Goal: Information Seeking & Learning: Learn about a topic

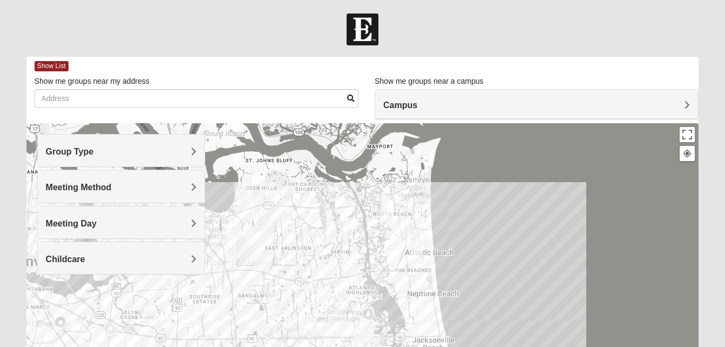
click at [94, 149] on span "Group Type" at bounding box center [70, 151] width 48 height 9
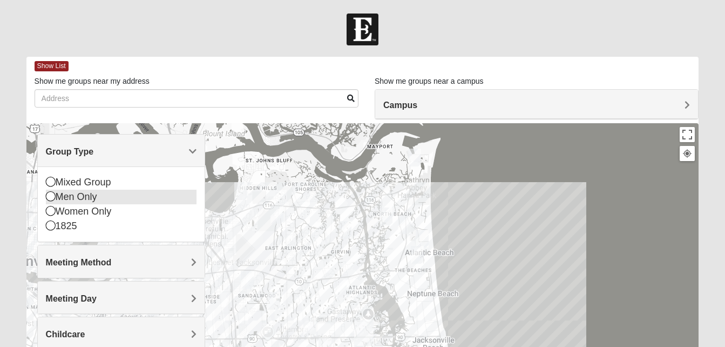
click at [51, 194] on icon at bounding box center [51, 196] width 10 height 10
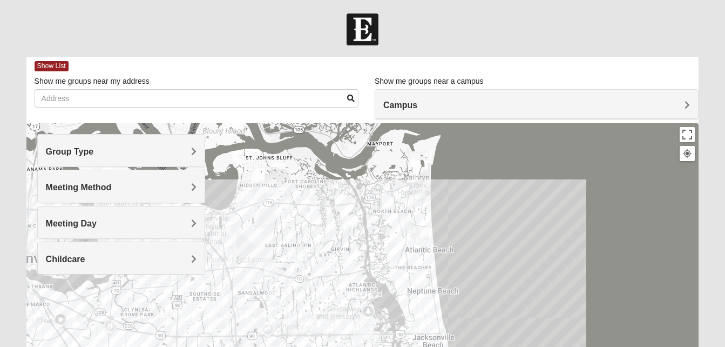
click at [473, 178] on div at bounding box center [362, 339] width 673 height 432
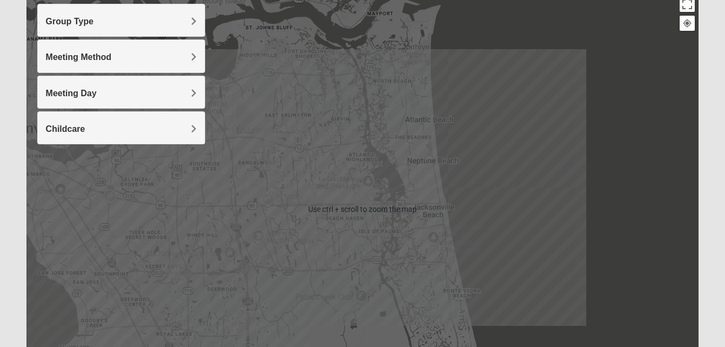
scroll to position [131, 0]
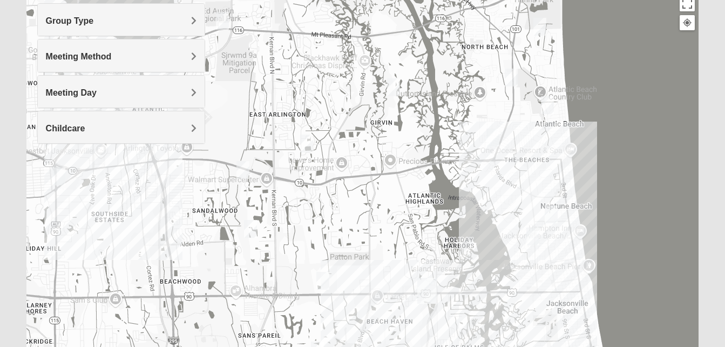
drag, startPoint x: 313, startPoint y: 146, endPoint x: 413, endPoint y: 192, distance: 110.4
click at [413, 192] on div at bounding box center [362, 208] width 673 height 432
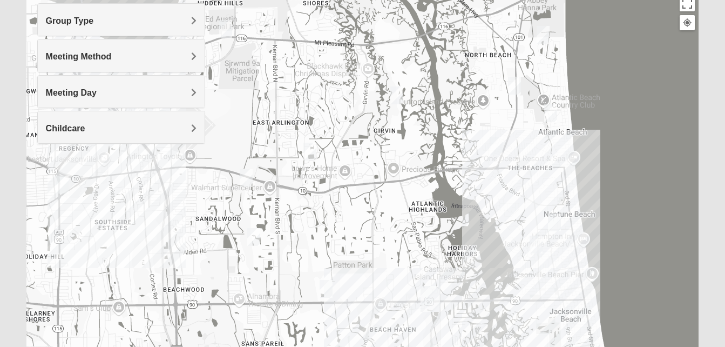
click at [518, 84] on img "Mens McCann 32233" at bounding box center [514, 86] width 13 height 18
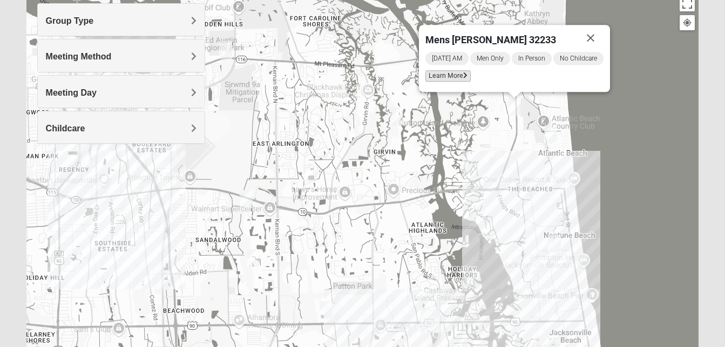
click at [446, 73] on span "Learn More" at bounding box center [447, 75] width 45 height 11
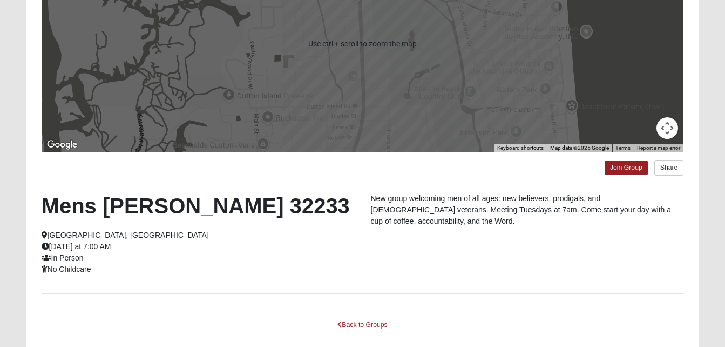
scroll to position [183, 0]
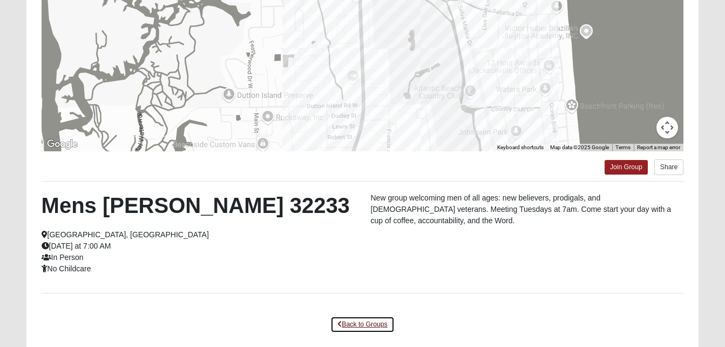
click at [366, 322] on link "Back to Groups" at bounding box center [362, 324] width 64 height 17
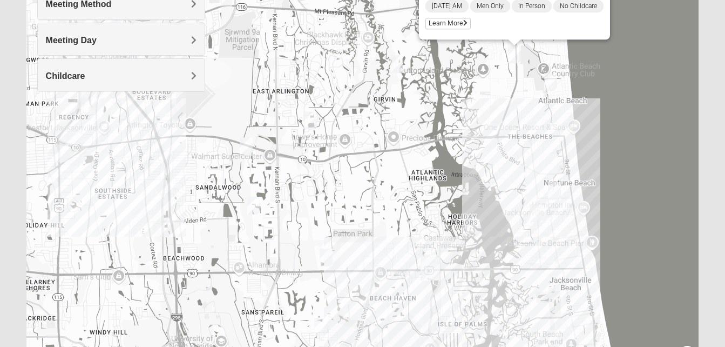
click at [552, 86] on img "Mens Militello 32233" at bounding box center [550, 82] width 13 height 18
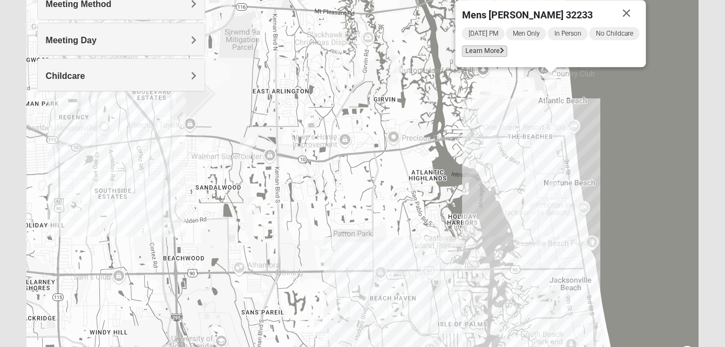
click at [485, 54] on span "Learn More" at bounding box center [484, 50] width 45 height 11
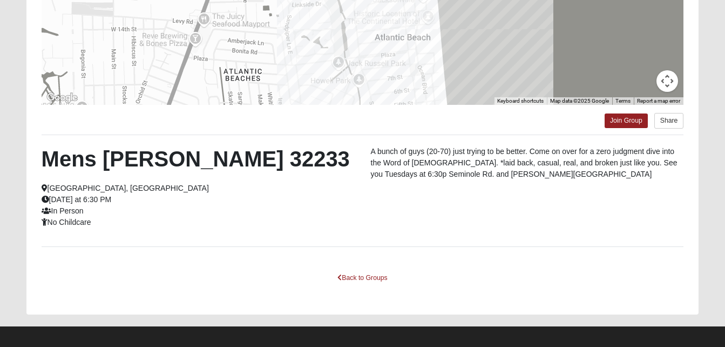
scroll to position [235, 0]
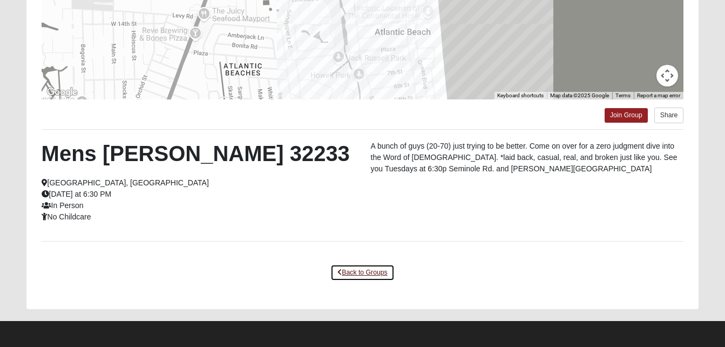
click at [376, 270] on link "Back to Groups" at bounding box center [362, 272] width 64 height 17
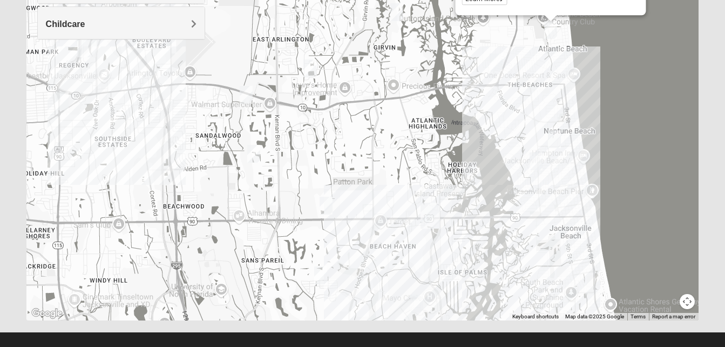
click at [557, 138] on img "Mens Coker 32250" at bounding box center [554, 139] width 13 height 18
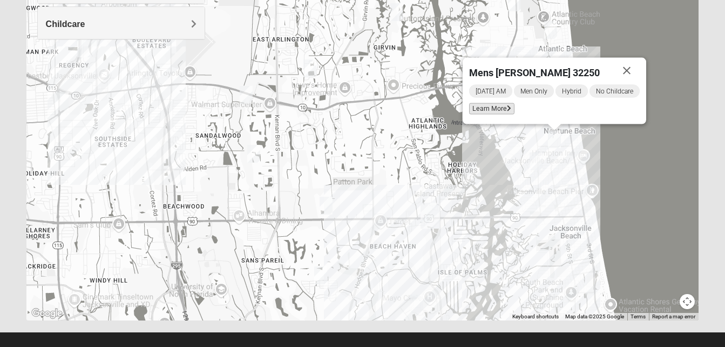
click at [485, 110] on span "Learn More" at bounding box center [491, 108] width 45 height 11
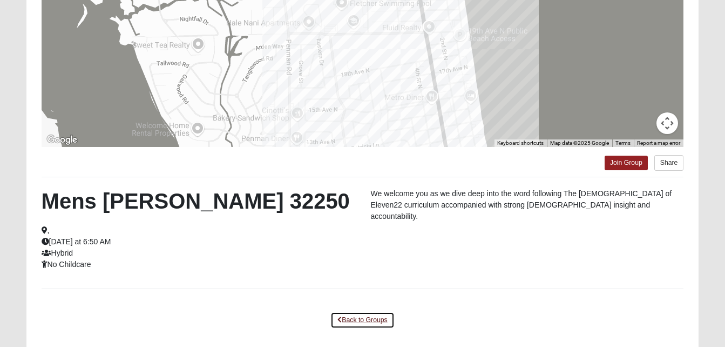
click at [369, 317] on link "Back to Groups" at bounding box center [362, 320] width 64 height 17
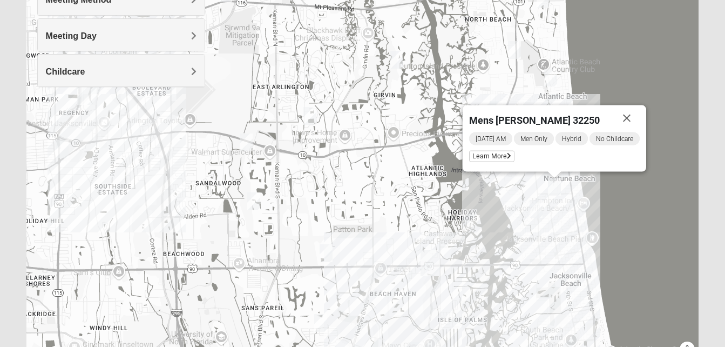
click at [536, 209] on img "Mens Crytzer/Siemion 32250" at bounding box center [536, 209] width 13 height 18
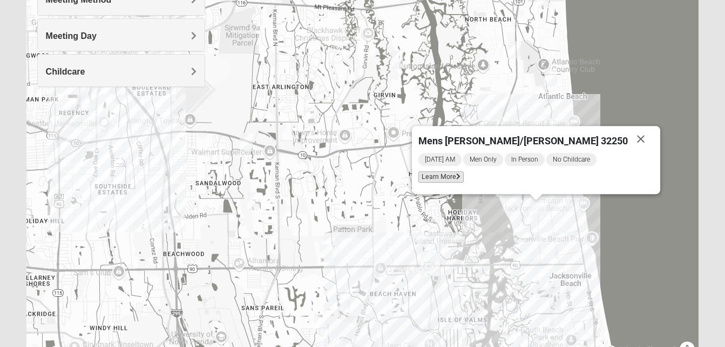
click at [451, 181] on span "Learn More" at bounding box center [440, 176] width 45 height 11
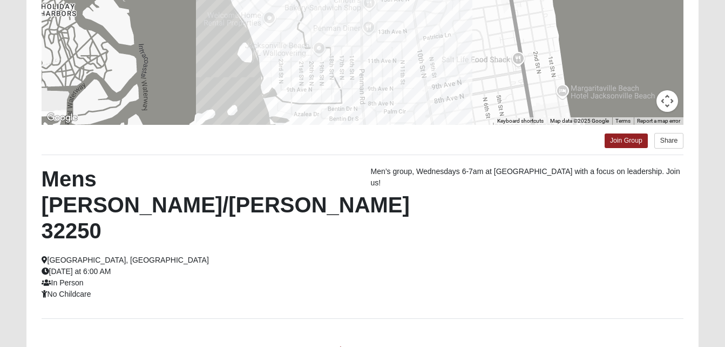
scroll to position [227, 0]
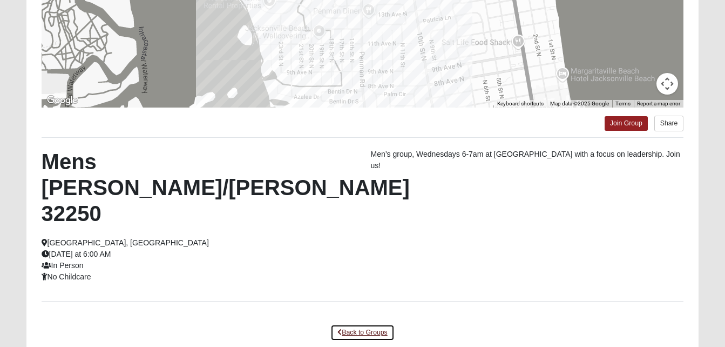
click at [370, 324] on link "Back to Groups" at bounding box center [362, 332] width 64 height 17
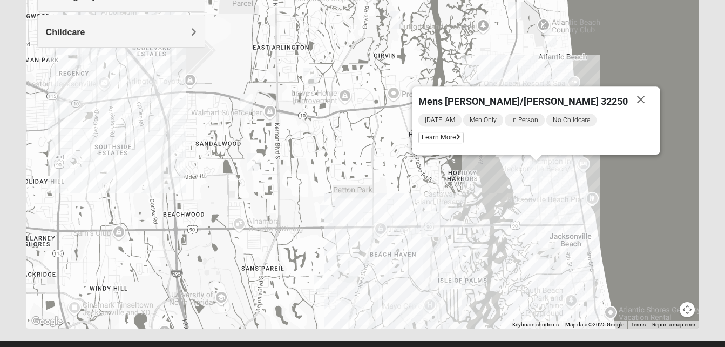
click at [327, 214] on img "Mens Hamilton 32250" at bounding box center [326, 214] width 13 height 18
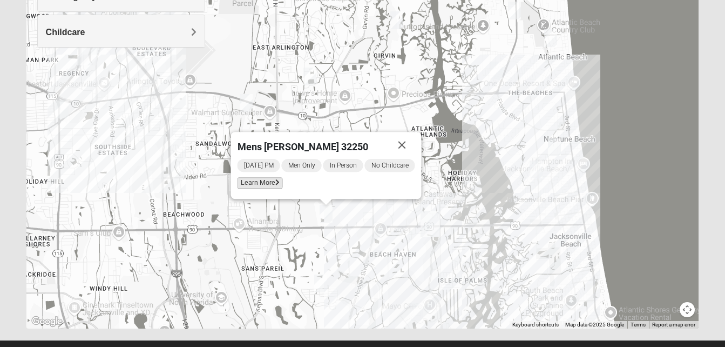
click at [254, 184] on span "Learn More" at bounding box center [259, 182] width 45 height 11
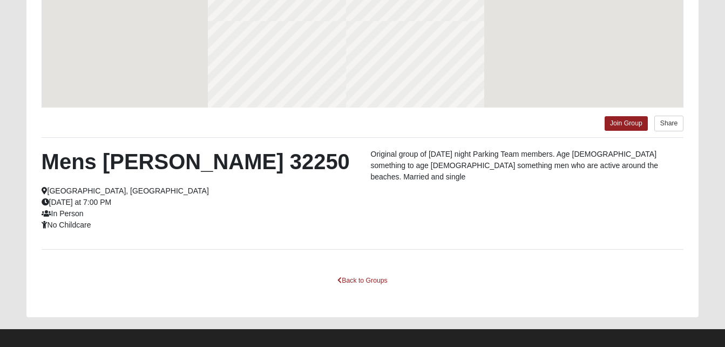
scroll to position [179, 0]
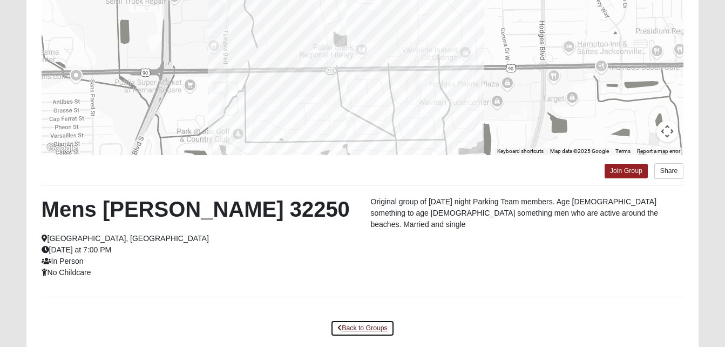
click at [360, 326] on link "Back to Groups" at bounding box center [362, 328] width 64 height 17
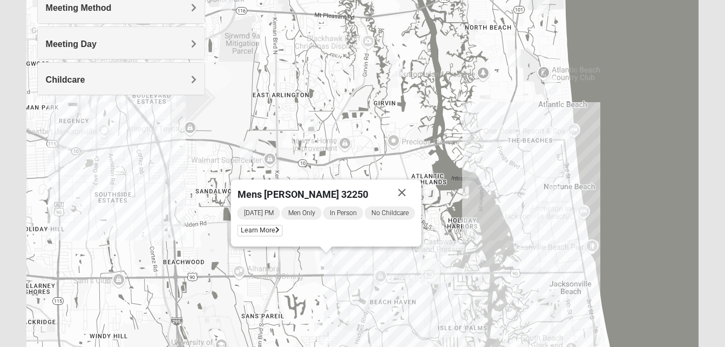
click at [398, 70] on img "Mens Fuller 32225" at bounding box center [396, 68] width 13 height 18
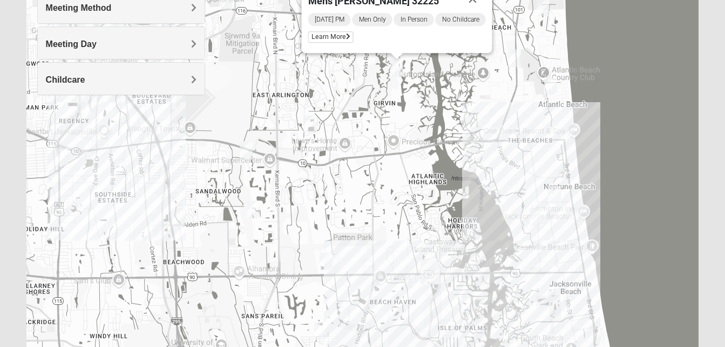
click at [329, 44] on div "[DATE] PM Men Only In Person No Childcare Learn More" at bounding box center [397, 29] width 178 height 35
click at [327, 36] on span "Learn More" at bounding box center [330, 36] width 45 height 11
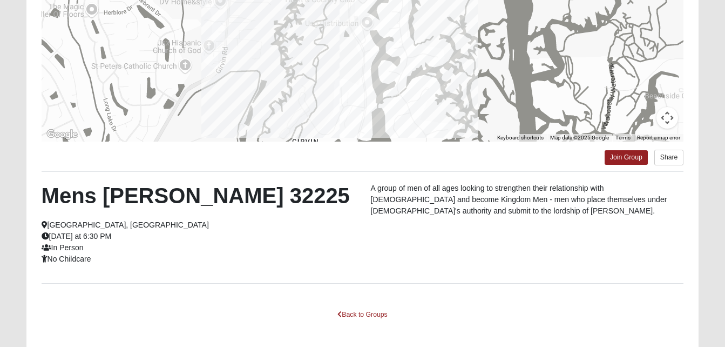
scroll to position [220, 0]
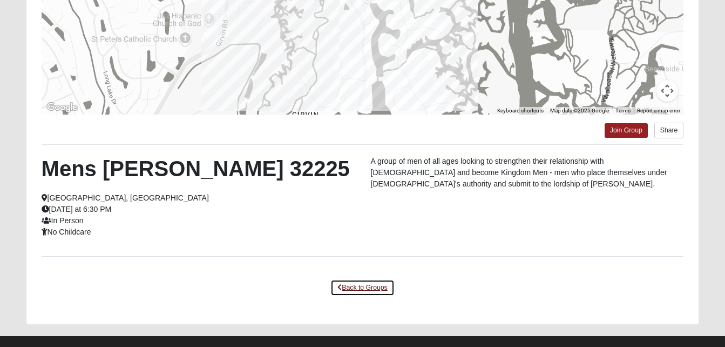
click at [359, 282] on link "Back to Groups" at bounding box center [362, 287] width 64 height 17
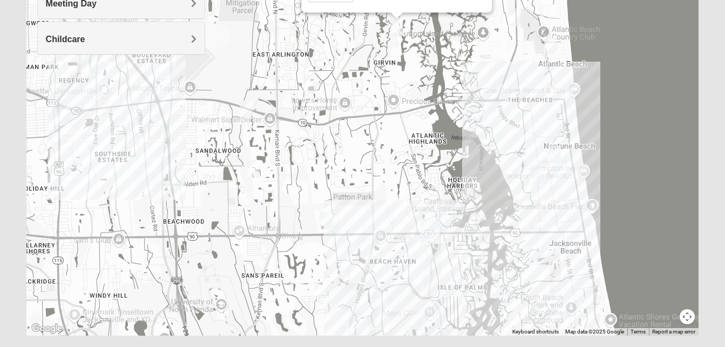
click at [309, 83] on img "Mens Harbeson/Piper 32225" at bounding box center [309, 84] width 13 height 18
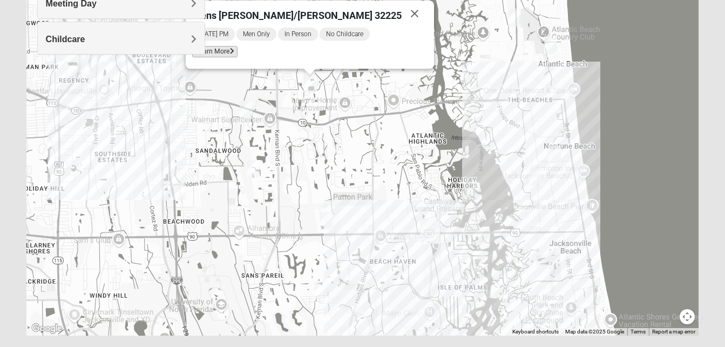
click at [235, 51] on span "Learn More" at bounding box center [214, 51] width 45 height 11
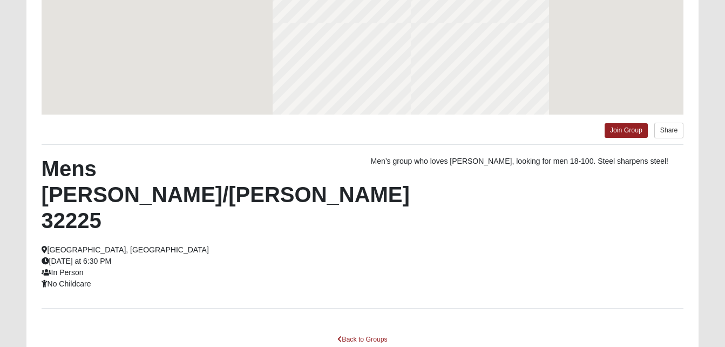
scroll to position [172, 0]
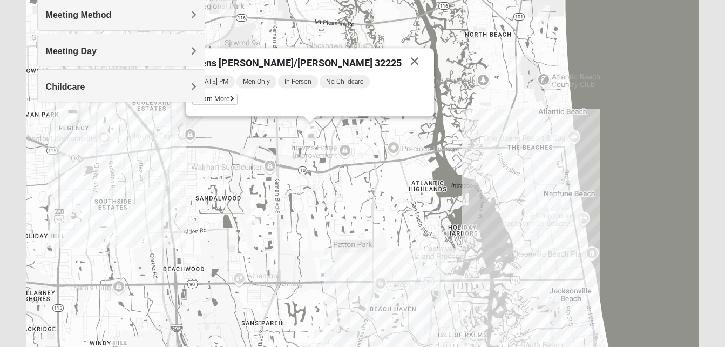
click at [247, 155] on img "Mens Vanning 32224" at bounding box center [246, 157] width 13 height 18
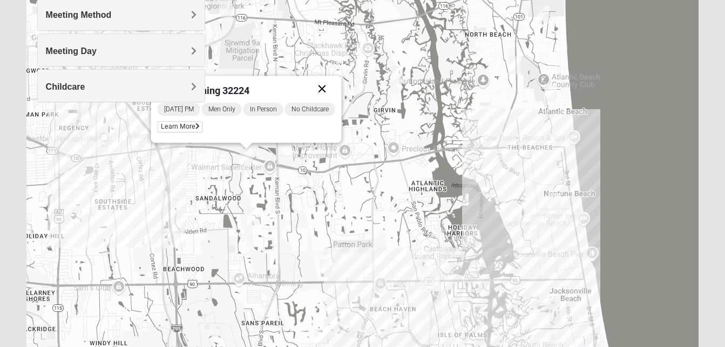
click at [323, 84] on button "Close" at bounding box center [322, 89] width 26 height 26
